Goal: Information Seeking & Learning: Find specific fact

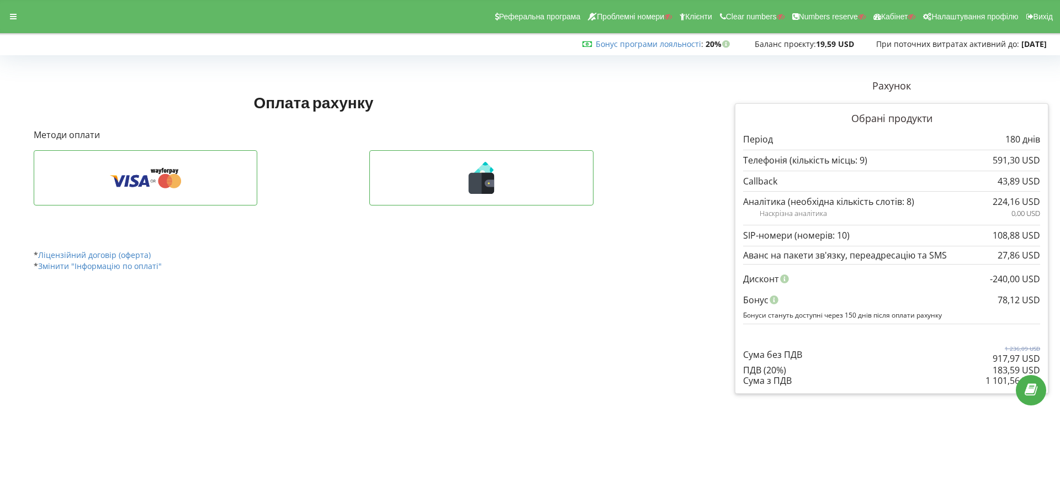
drag, startPoint x: 988, startPoint y: 357, endPoint x: 1001, endPoint y: 356, distance: 13.3
click at [1001, 356] on div "Сума без ПДВ 1 236,09 USD 917,97 USD" at bounding box center [891, 346] width 297 height 37
click at [990, 360] on div "Сума без ПДВ 1 236,09 USD 917,97 USD" at bounding box center [891, 346] width 297 height 37
drag, startPoint x: 992, startPoint y: 359, endPoint x: 1016, endPoint y: 378, distance: 30.3
click at [1044, 358] on div "Обрані продукти Період 180 днів 591,30 USD 43,89 USD" at bounding box center [892, 248] width 314 height 290
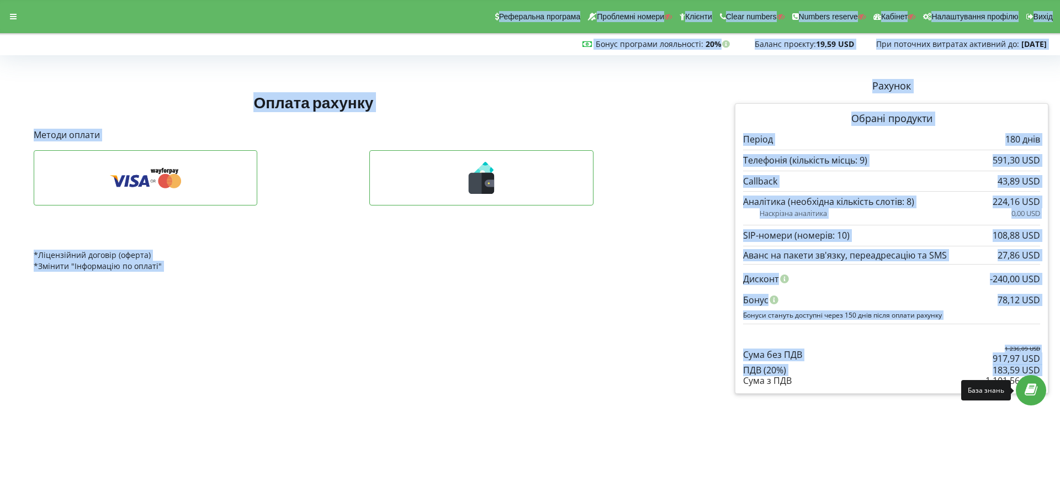
drag, startPoint x: 990, startPoint y: 380, endPoint x: 1026, endPoint y: 387, distance: 37.0
click at [1027, 387] on body "Реферальна програма Проблемні номери Клієнти Clear numbers Numbers reserve Кабі…" at bounding box center [530, 240] width 1060 height 480
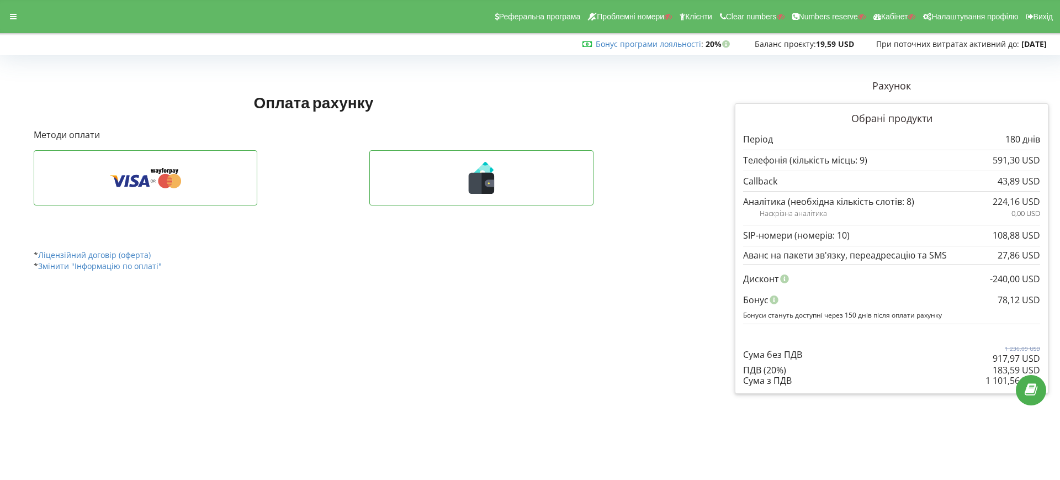
click at [938, 392] on div "Обрані продукти Період 180 днів 591,30 USD 43,89 USD" at bounding box center [892, 248] width 314 height 290
drag, startPoint x: 983, startPoint y: 381, endPoint x: 1006, endPoint y: 369, distance: 26.4
click at [1007, 369] on div "Сума без ПДВ 1 236,09 USD 917,97 USD 183,59 USD ПДВ (20%) 1 101,56 USD Сума з П…" at bounding box center [891, 355] width 297 height 62
copy div ",59 USD ПДВ (20%) 1 101,56 USD Сума з ПДВ"
drag, startPoint x: 1000, startPoint y: 300, endPoint x: 1019, endPoint y: 298, distance: 19.4
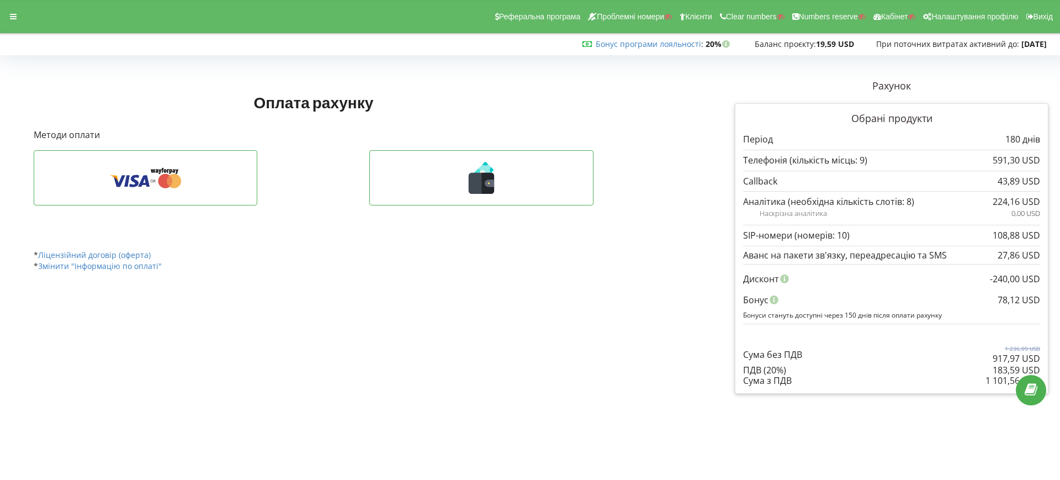
click at [1031, 299] on div "-240,00 USD Дисконт 78,12 USD Бонус Бонуси стануть доступні через 150 днів післ…" at bounding box center [891, 294] width 297 height 60
click at [992, 300] on div "Бонус" at bounding box center [891, 299] width 297 height 21
drag, startPoint x: 999, startPoint y: 295, endPoint x: 1038, endPoint y: 298, distance: 39.3
click at [1038, 298] on div "78,12 USD" at bounding box center [1019, 299] width 43 height 21
copy div "78,12 USD"
